Goal: Navigation & Orientation: Find specific page/section

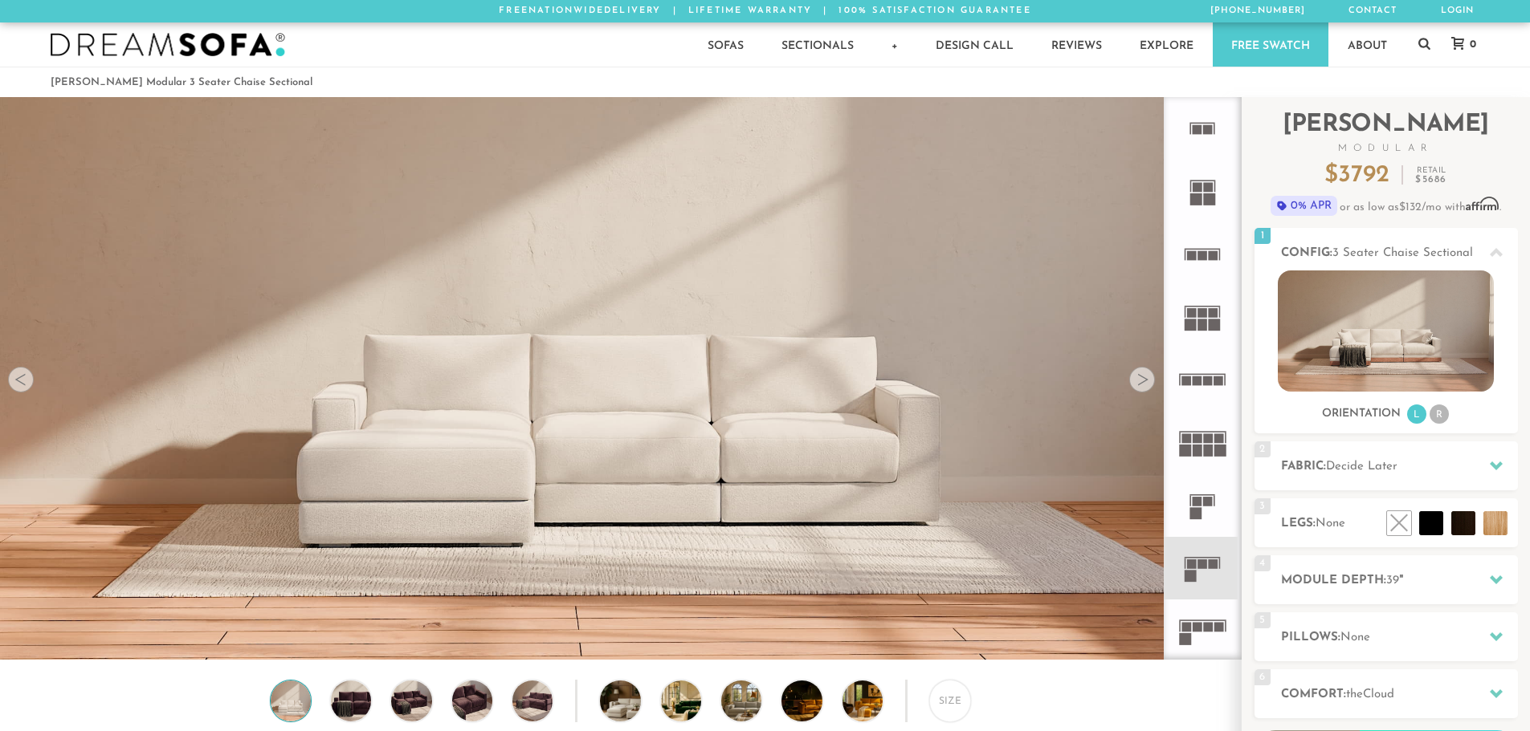
click at [1140, 389] on div at bounding box center [1142, 380] width 26 height 26
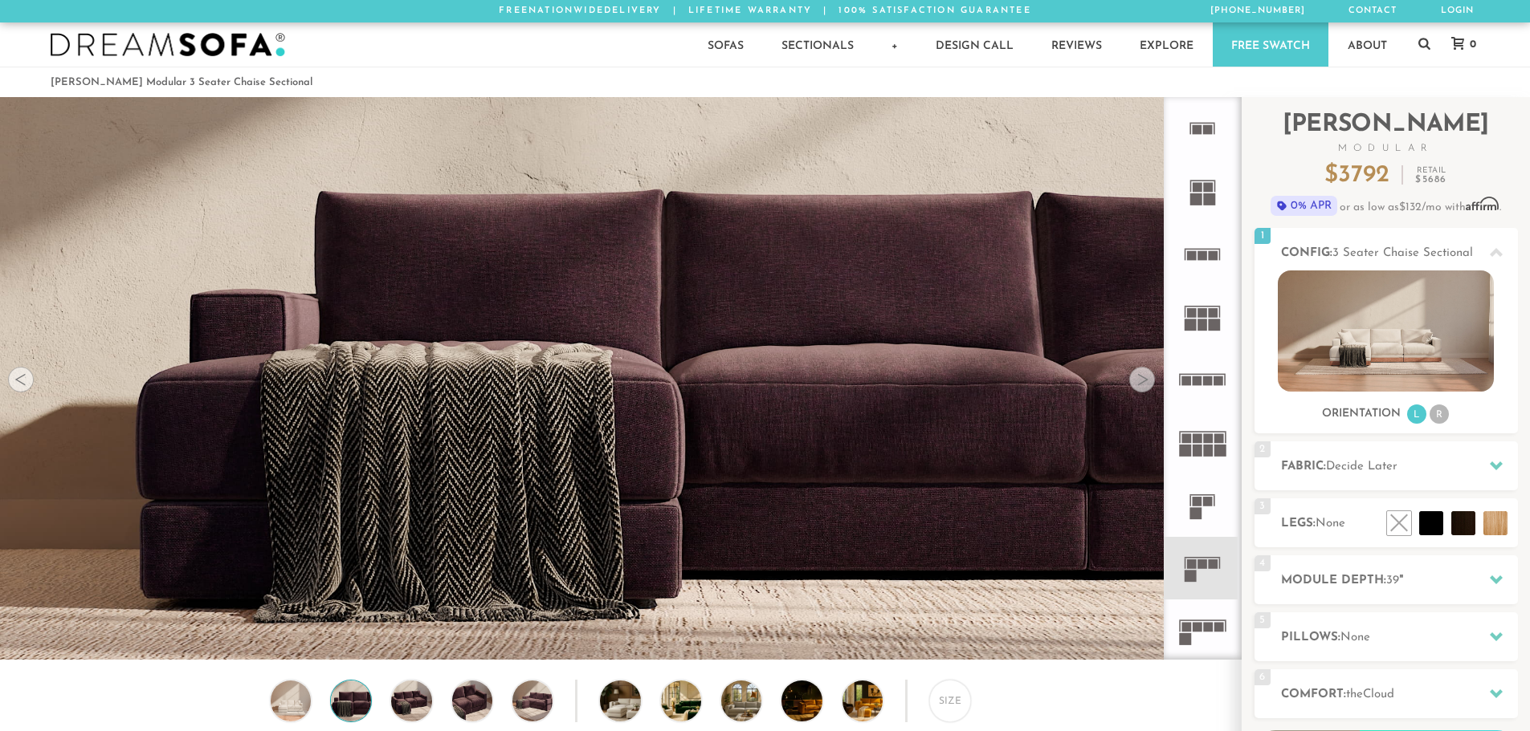
click at [1140, 389] on div at bounding box center [1142, 380] width 26 height 26
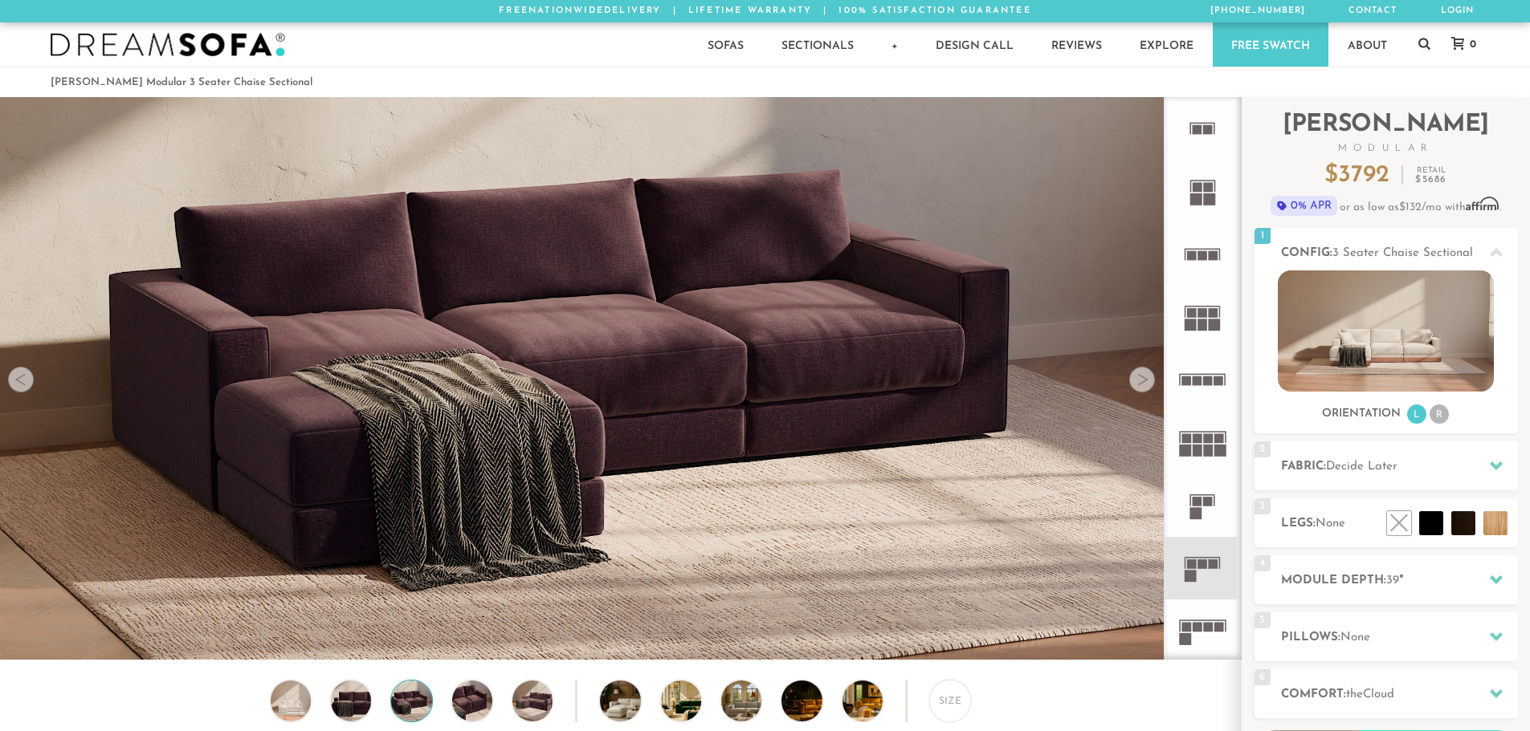
click at [1140, 389] on div at bounding box center [1142, 380] width 26 height 26
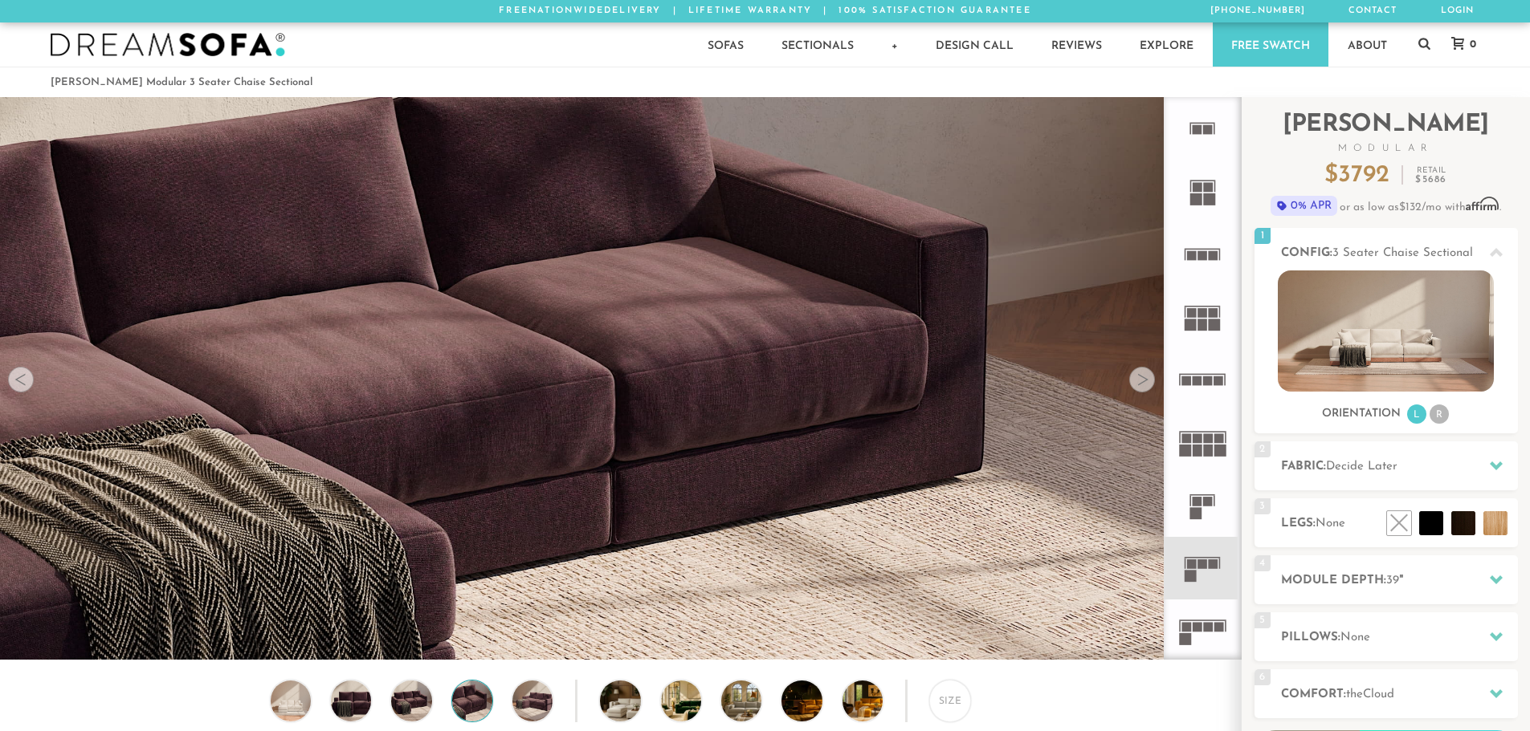
click at [1140, 389] on div at bounding box center [1142, 380] width 26 height 26
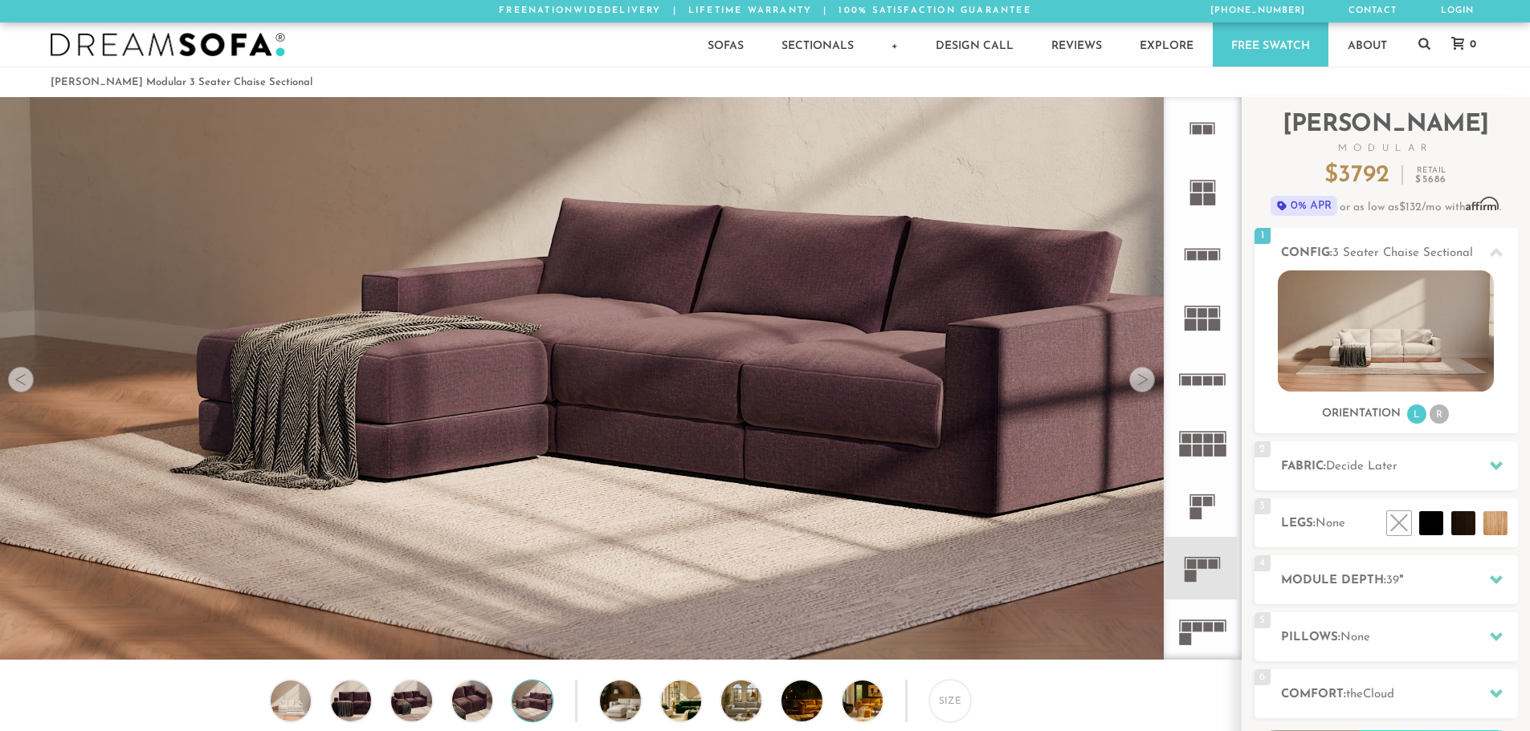
click at [1140, 389] on div at bounding box center [1142, 380] width 26 height 26
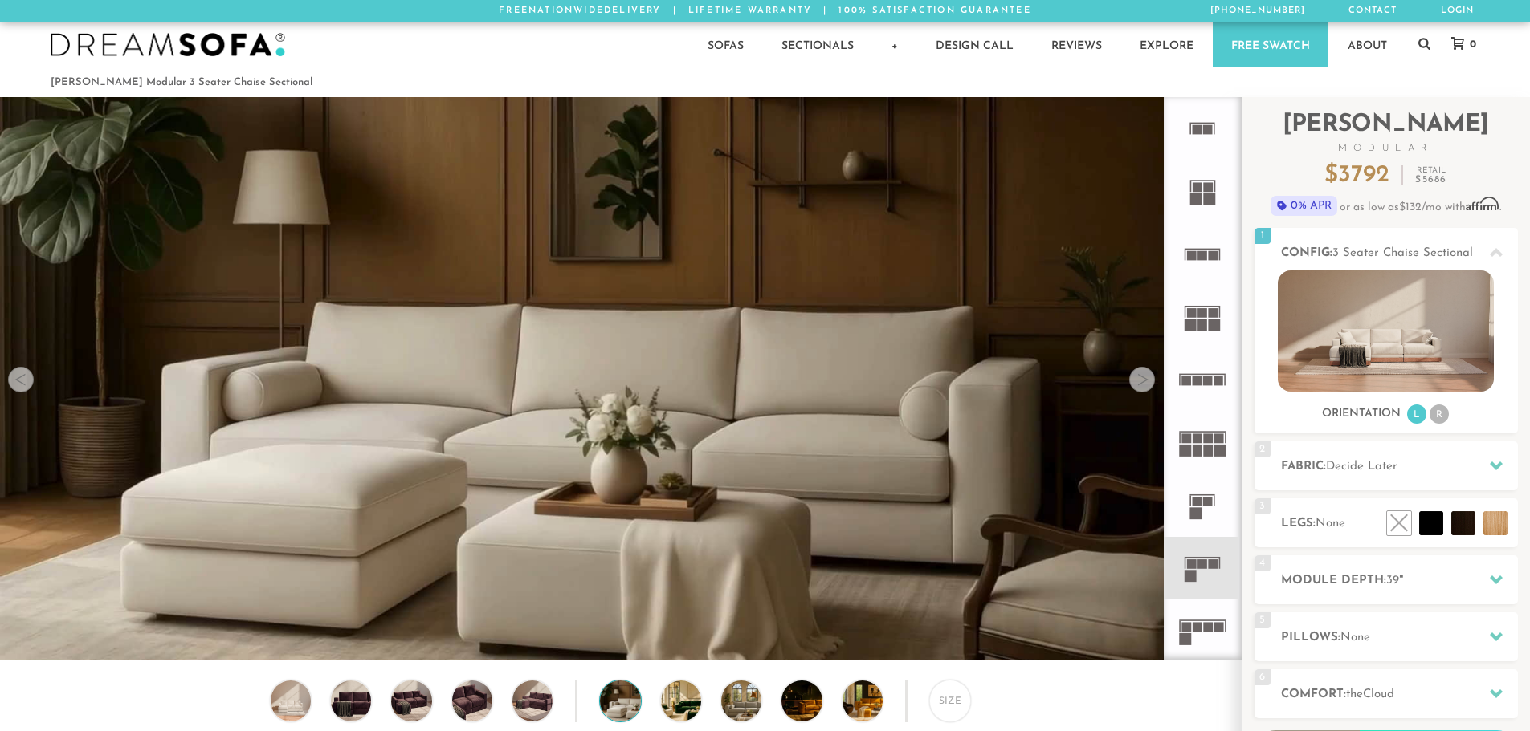
click at [1140, 389] on div at bounding box center [1142, 380] width 26 height 26
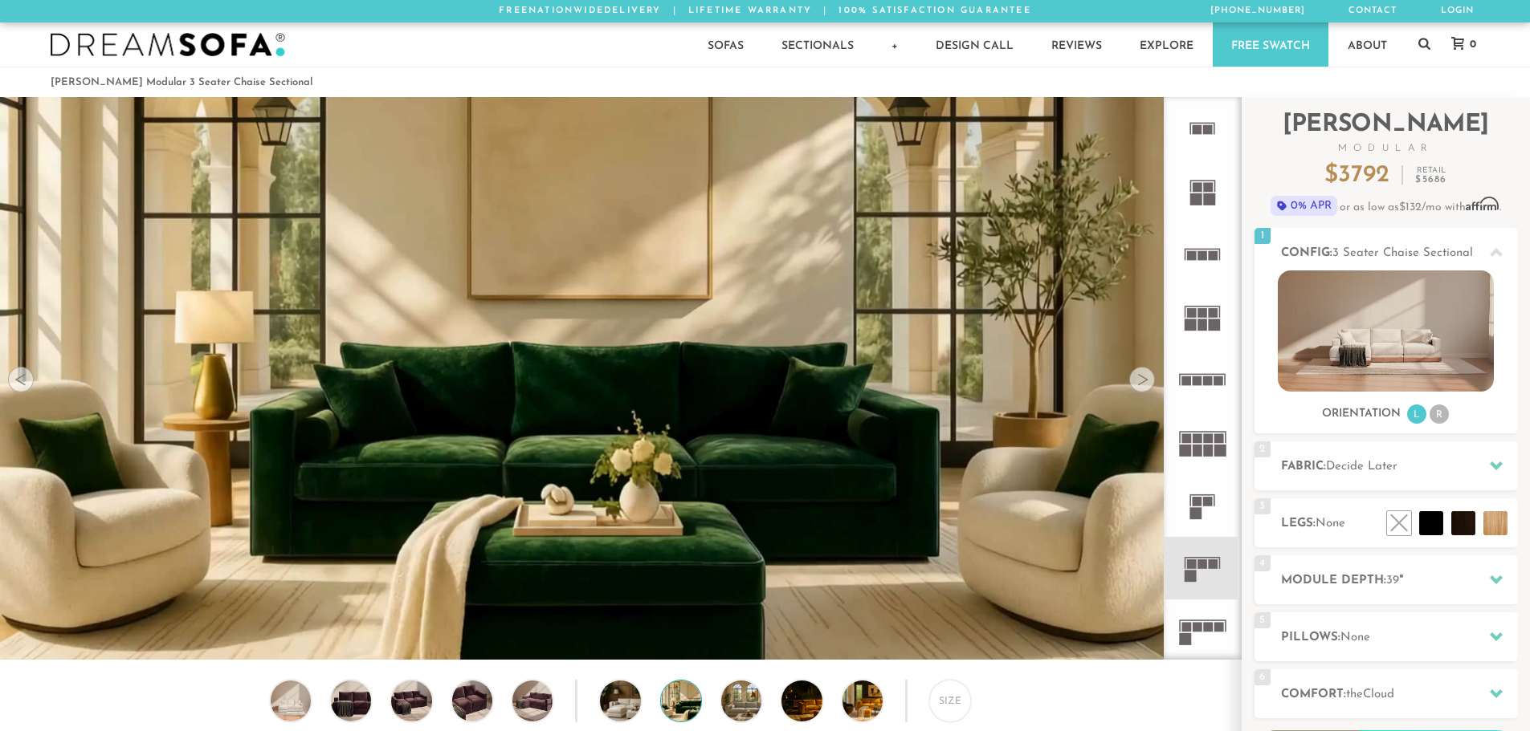
click at [1140, 389] on div at bounding box center [1142, 380] width 26 height 26
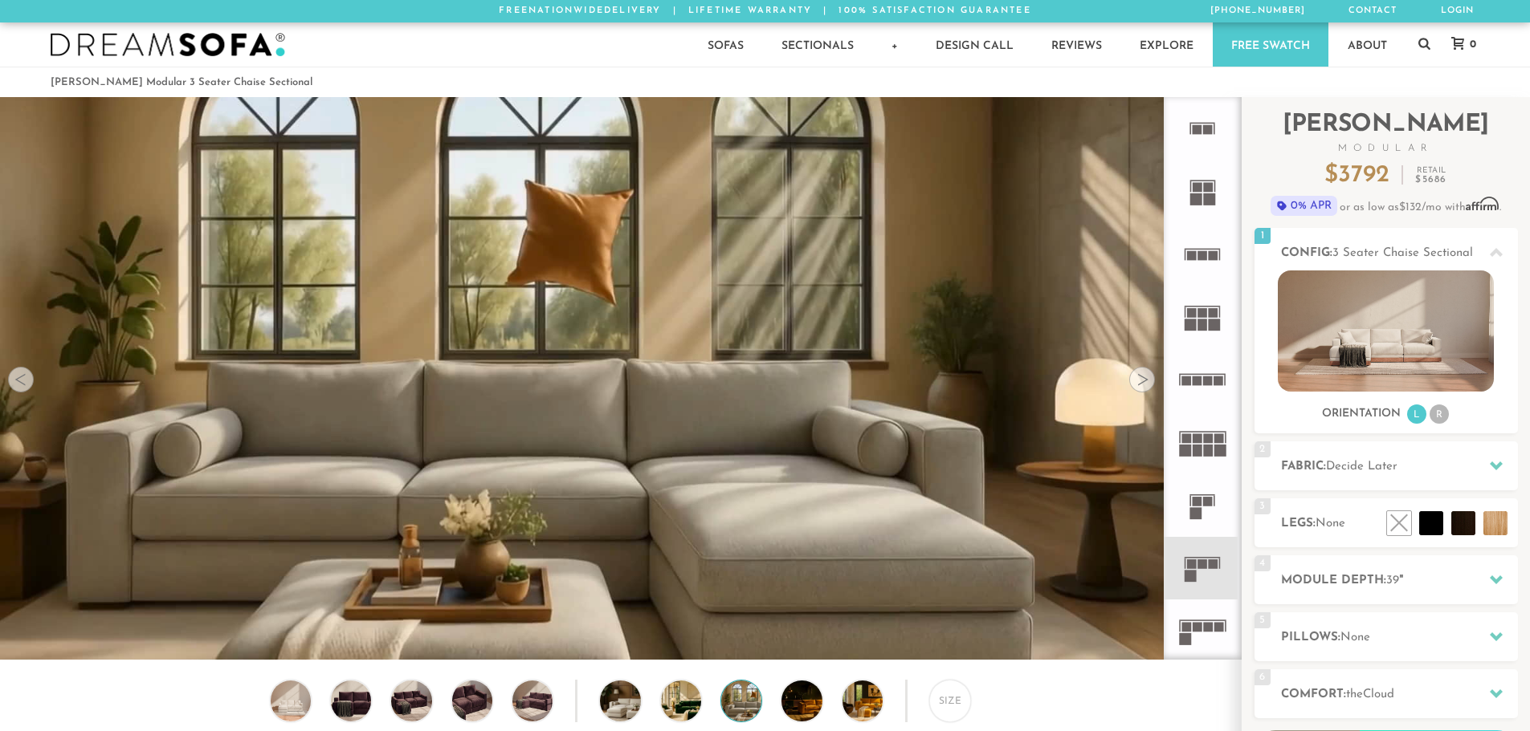
click at [1140, 389] on div at bounding box center [1142, 380] width 26 height 26
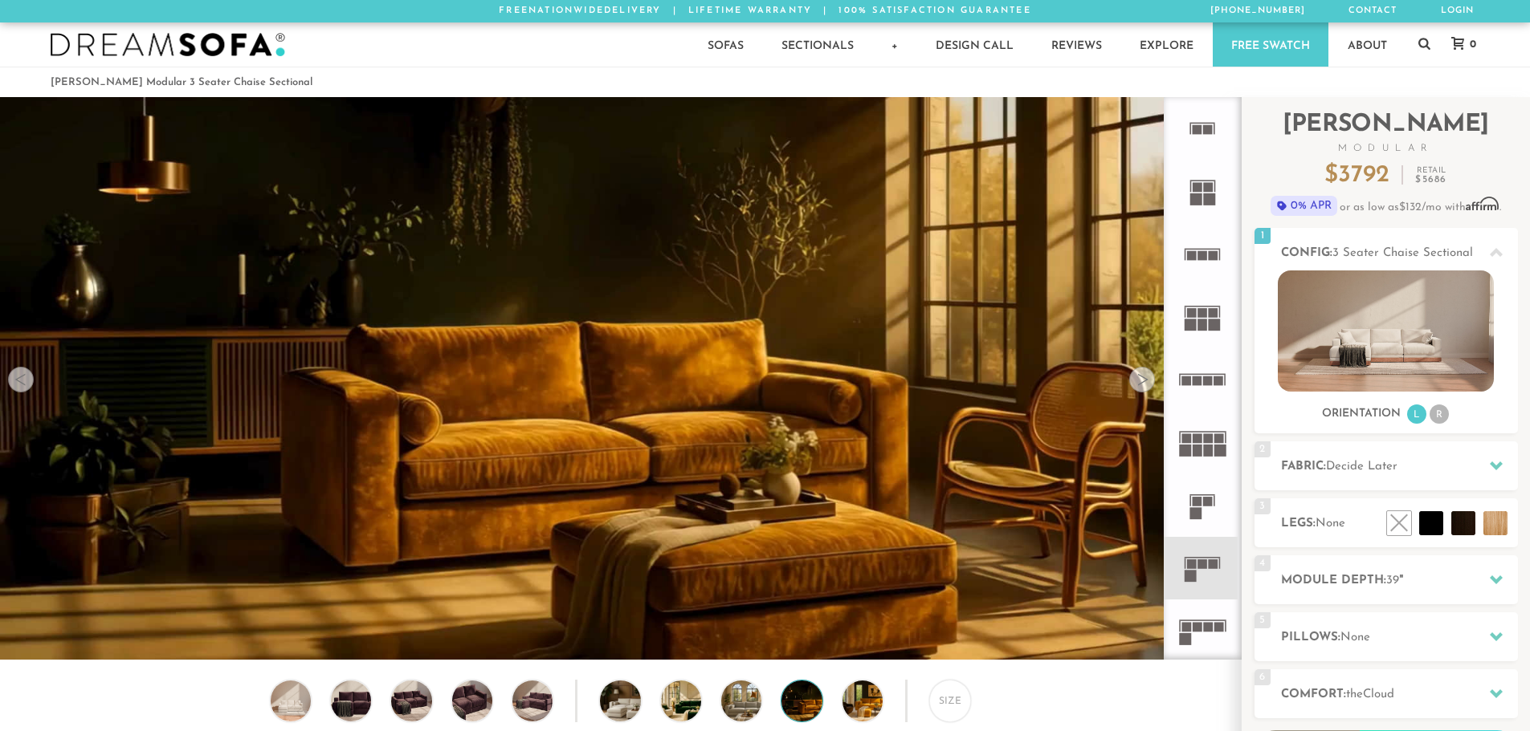
click at [1140, 389] on div at bounding box center [1142, 380] width 26 height 26
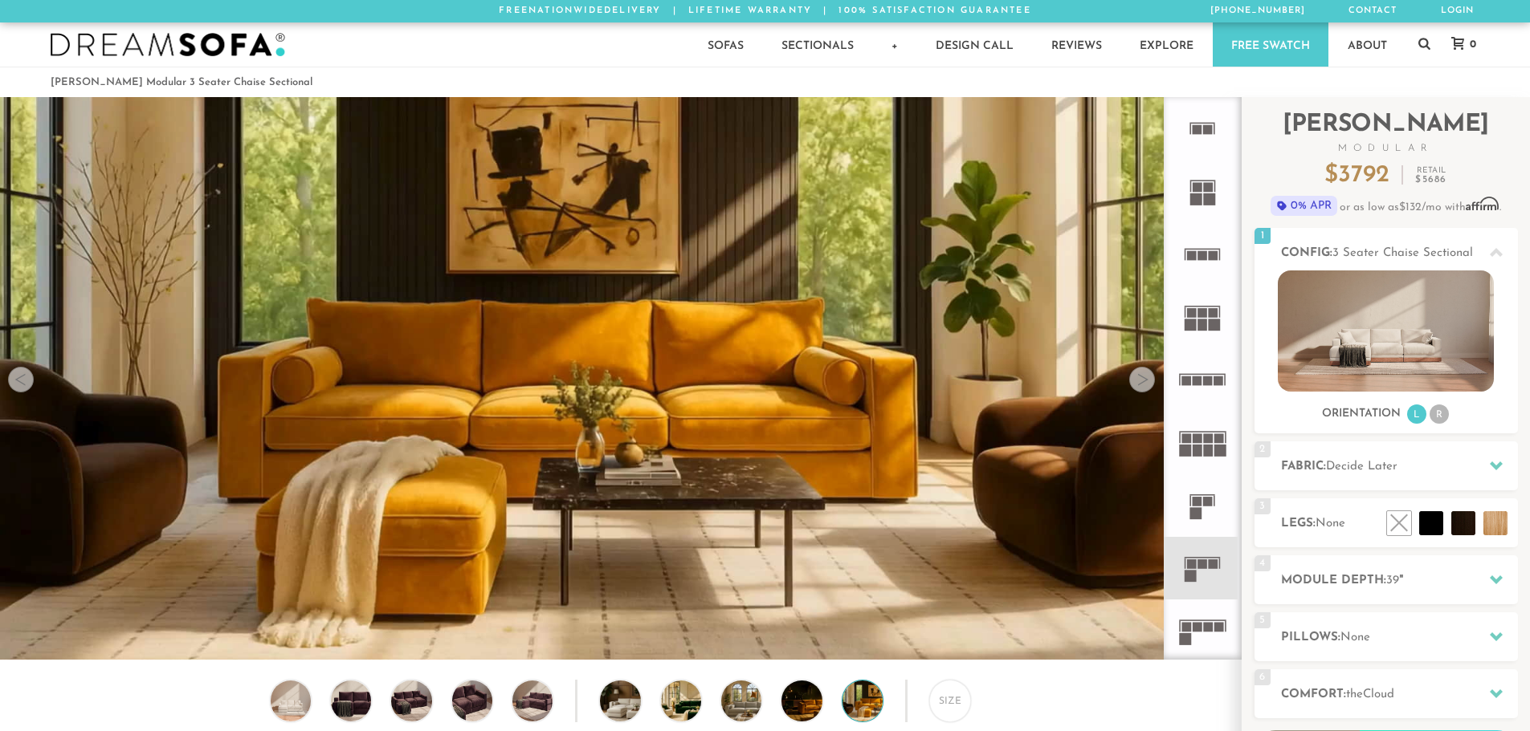
click at [1140, 389] on div at bounding box center [1142, 380] width 26 height 26
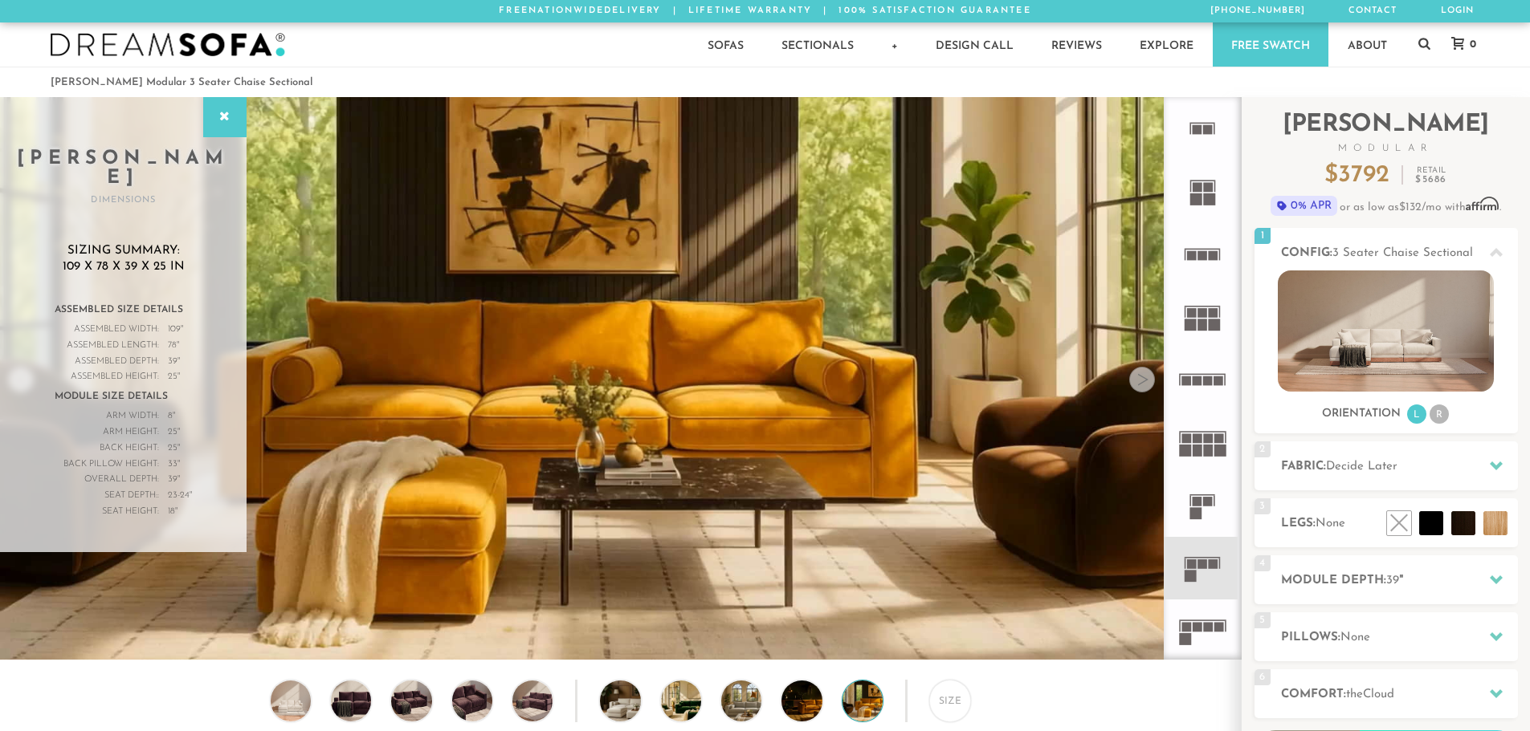
click at [547, 47] on div "Sofas Sofas Sofa Sleepers Modular Sofas Sectionals Sectionals Sectional Sleeper…" at bounding box center [765, 44] width 1461 height 44
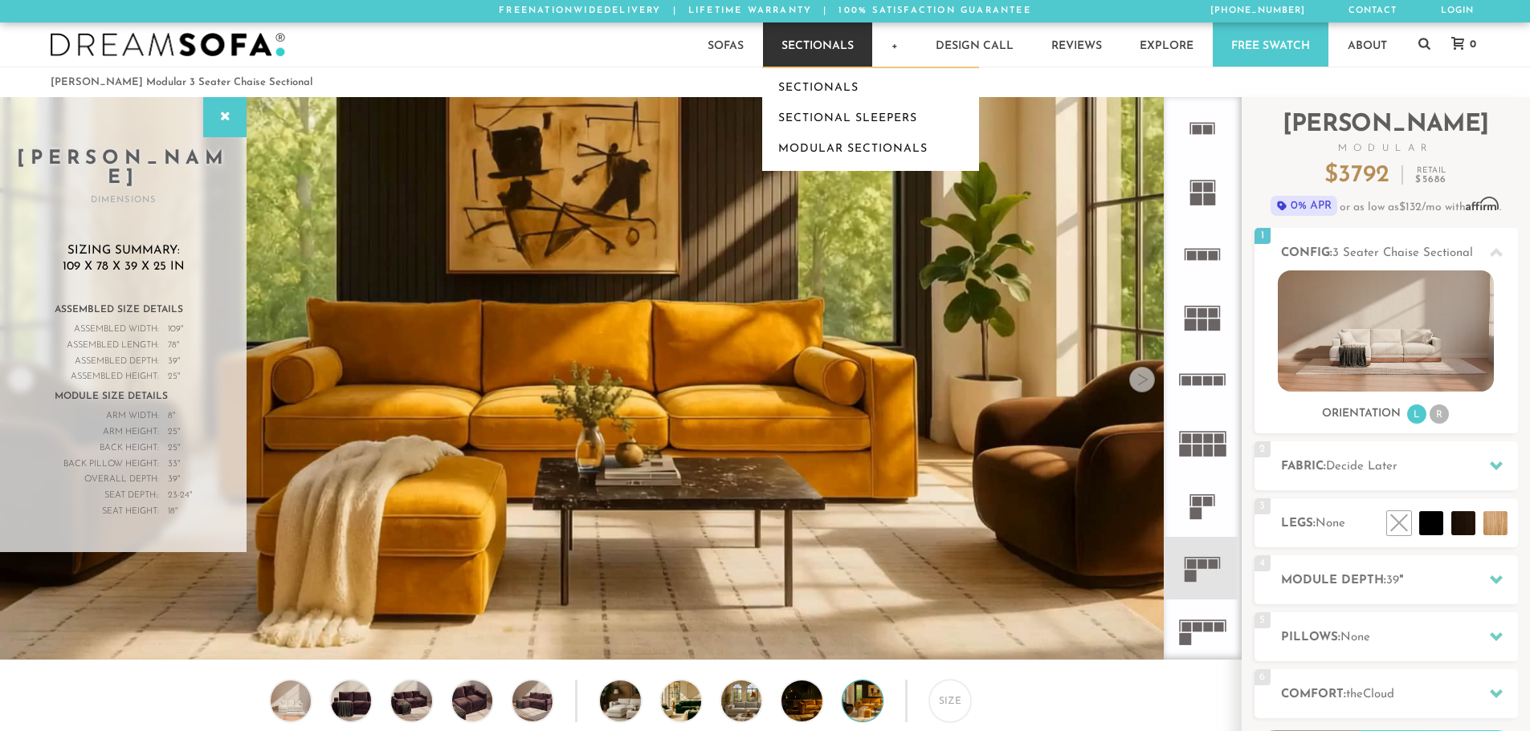
click at [826, 35] on link "Sectionals" at bounding box center [817, 44] width 109 height 44
